Goal: Transaction & Acquisition: Purchase product/service

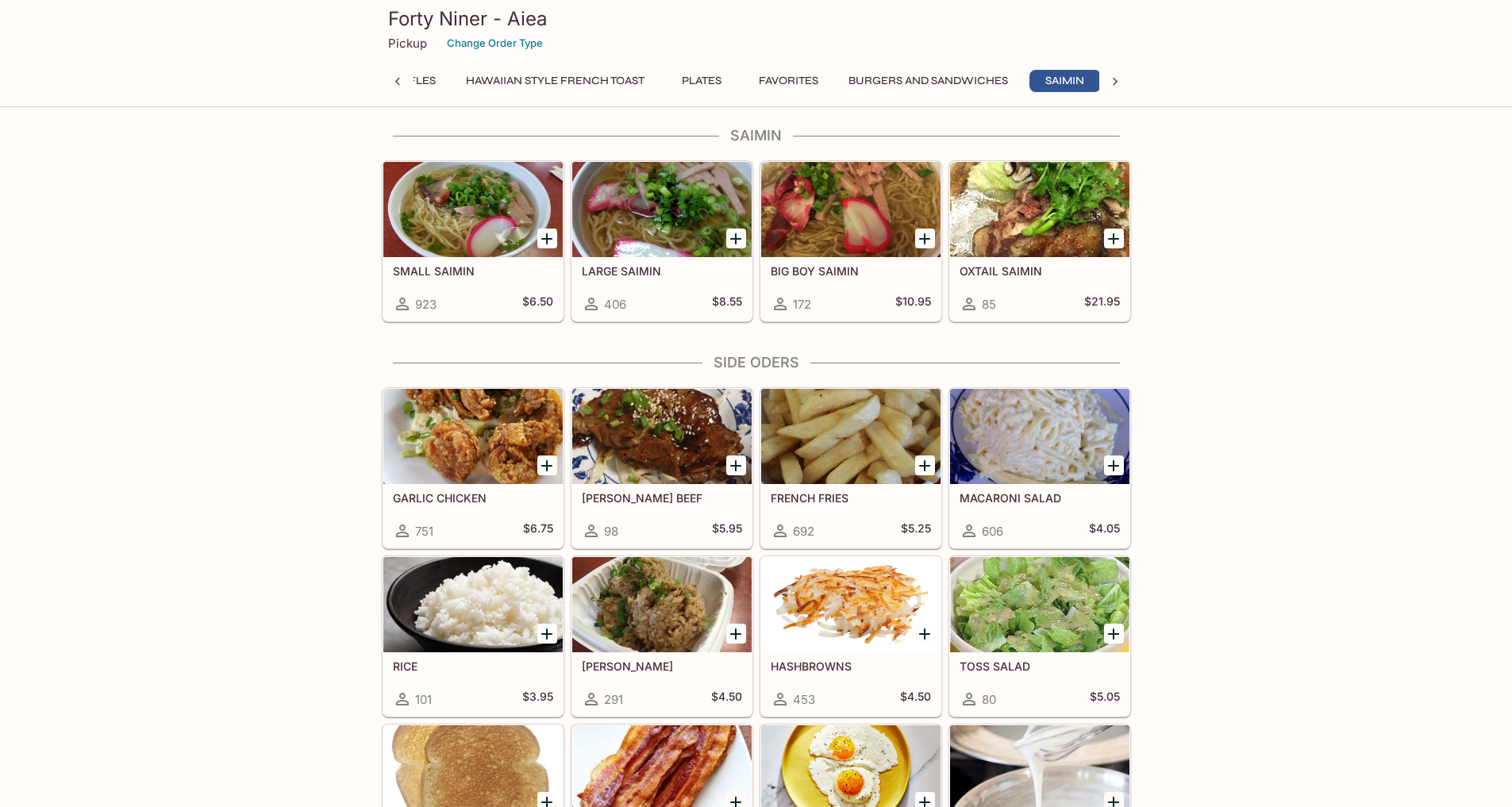
scroll to position [0, 639]
drag, startPoint x: 1204, startPoint y: 352, endPoint x: 1244, endPoint y: 250, distance: 109.6
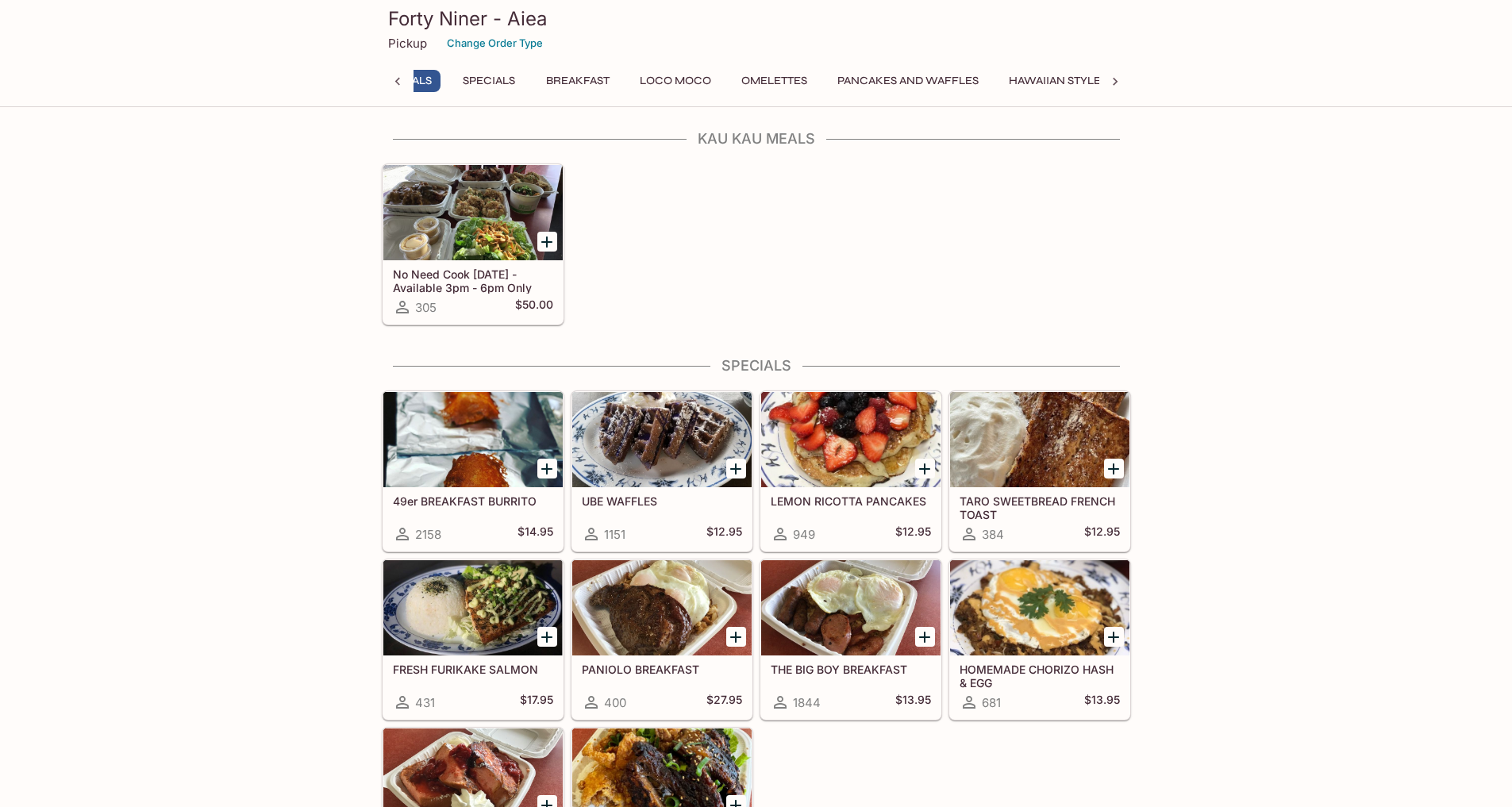
scroll to position [0, 0]
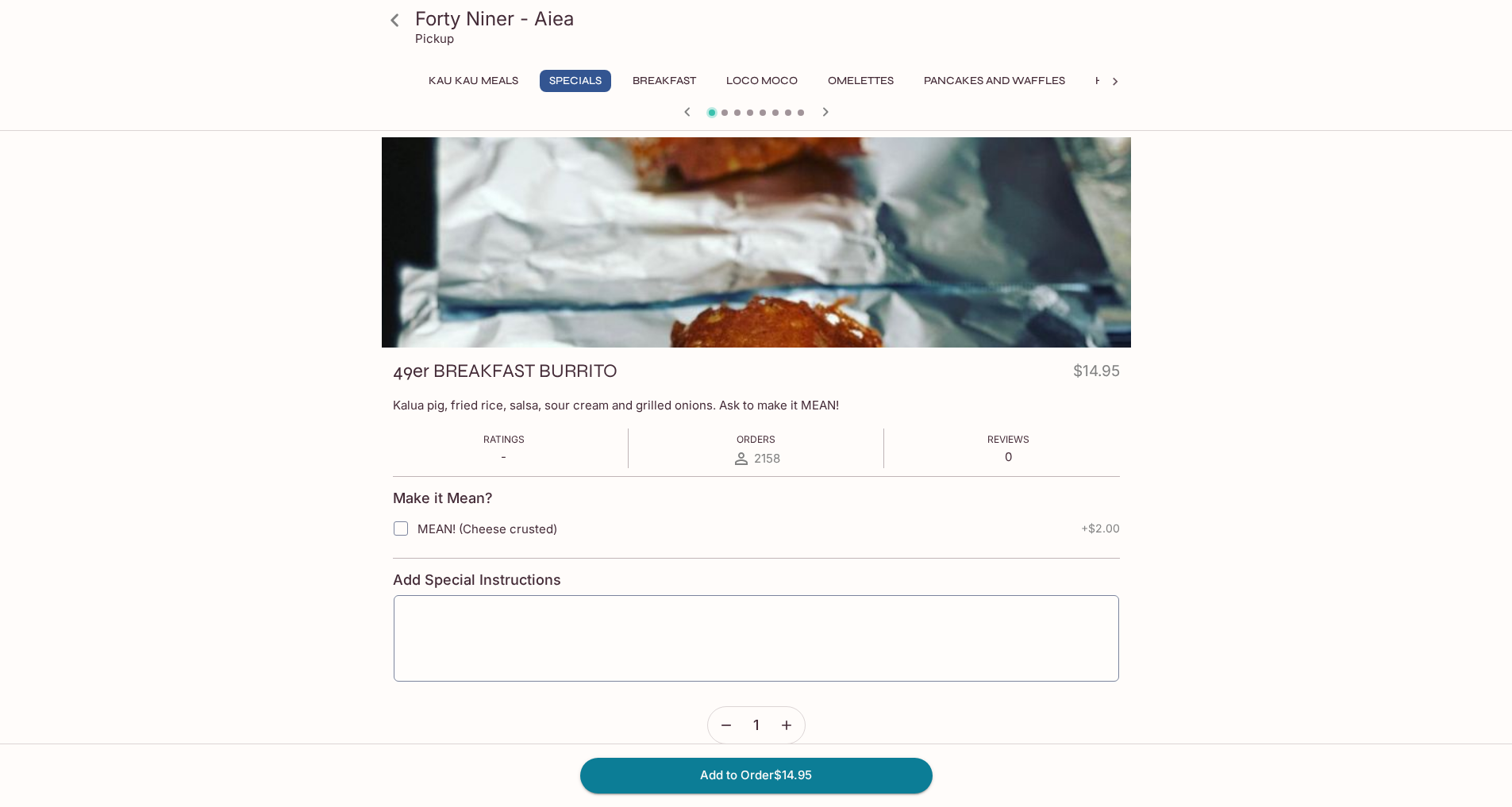
click at [947, 255] on div at bounding box center [756, 242] width 750 height 210
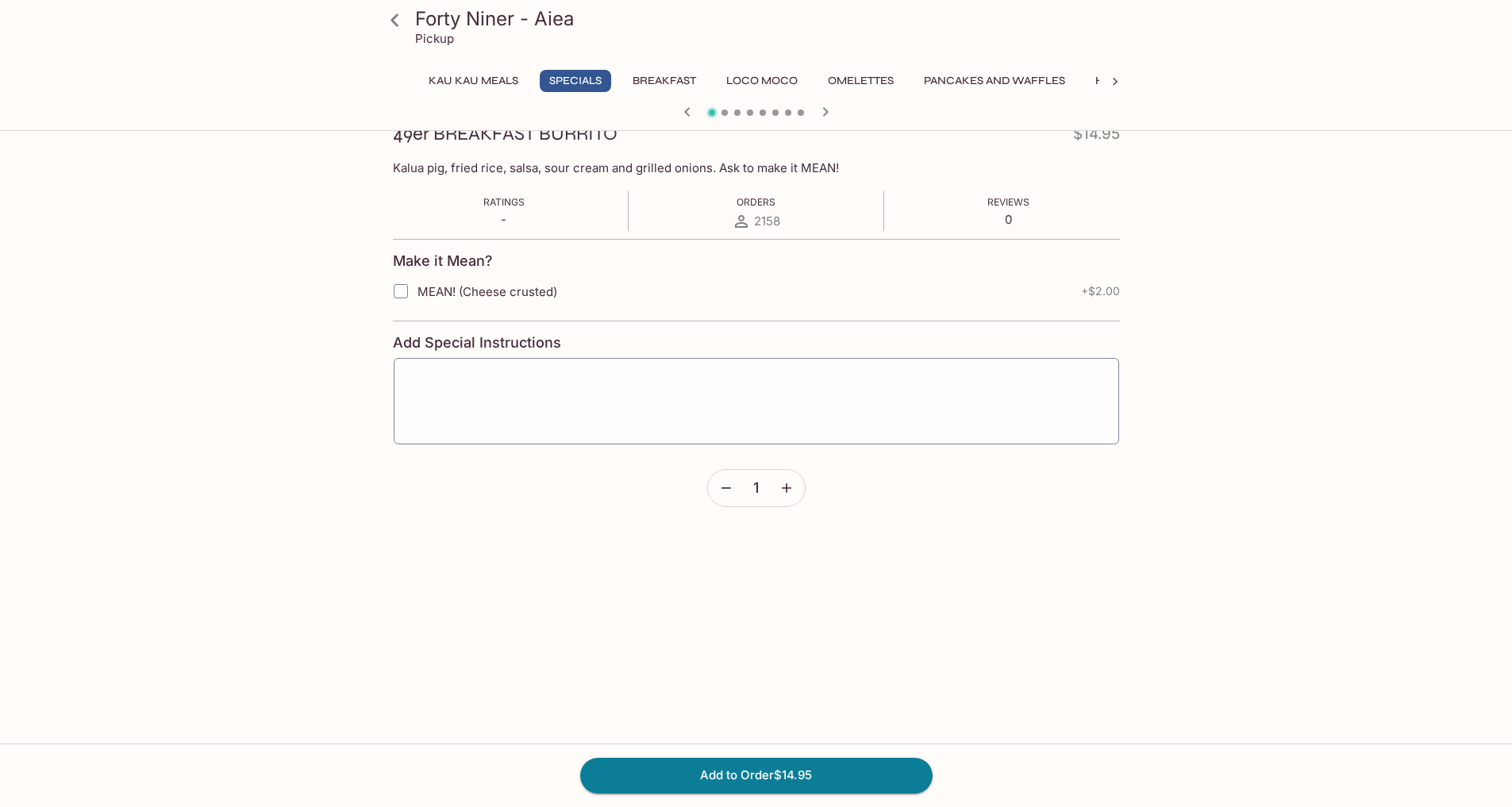
scroll to position [238, 0]
